Goal: Check status: Check status

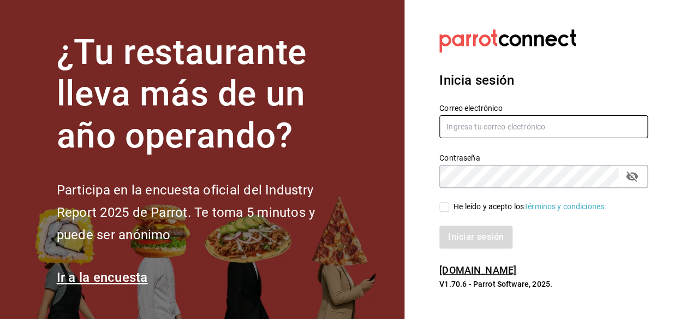
type input "ing.alejandroceron@gmail.com"
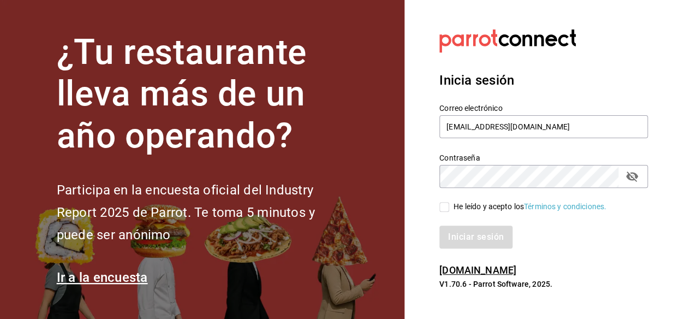
click at [462, 209] on div "He leído y acepto los Términos y condiciones." at bounding box center [529, 206] width 153 height 11
click at [449, 209] on input "He leído y acepto los Términos y condiciones." at bounding box center [444, 207] width 10 height 10
checkbox input "true"
click at [469, 235] on button "Iniciar sesión" at bounding box center [476, 236] width 74 height 23
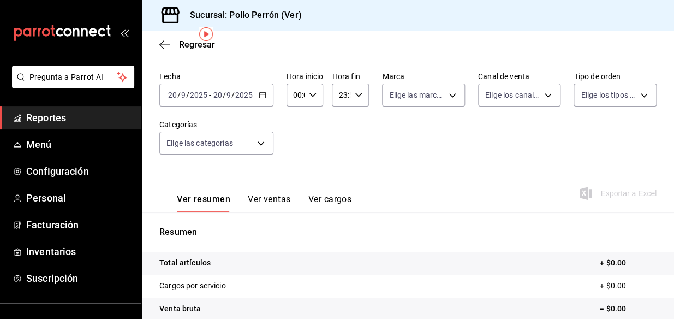
scroll to position [40, 0]
click at [251, 99] on div "[DATE] [DATE] - [DATE] [DATE]" at bounding box center [216, 95] width 114 height 23
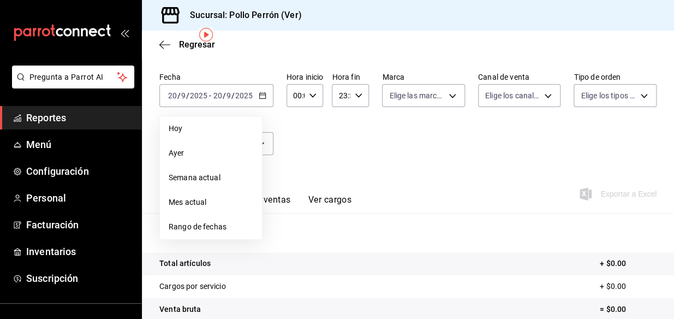
click at [206, 156] on span "Ayer" at bounding box center [211, 152] width 85 height 11
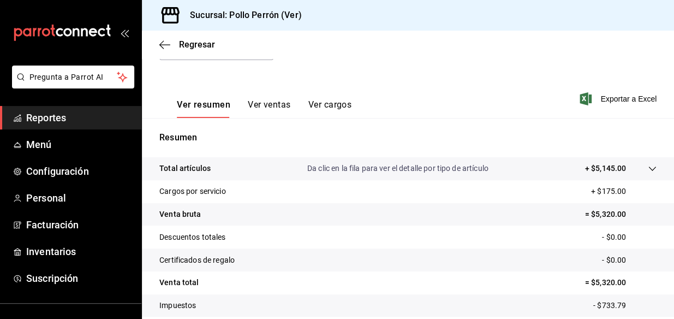
scroll to position [135, 0]
